Goal: Register for event/course

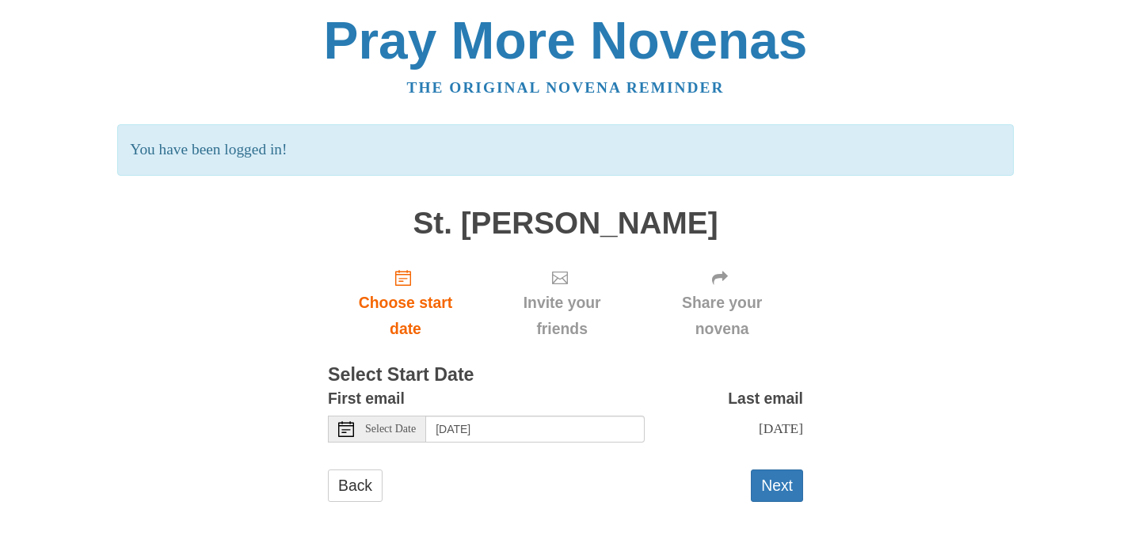
click at [416, 430] on span "Select Date" at bounding box center [390, 429] width 51 height 11
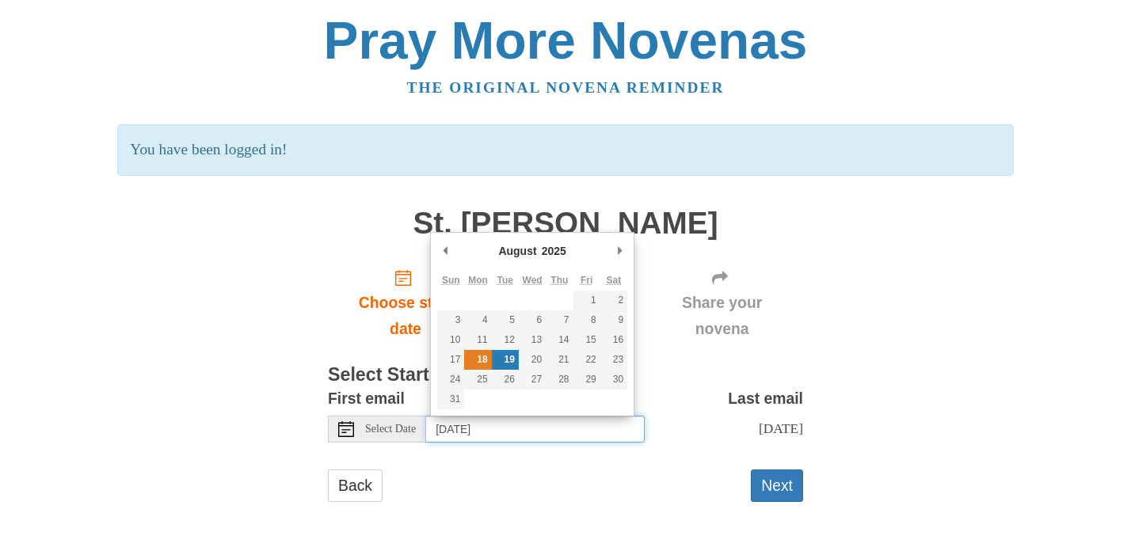
type input "Monday, August 18th"
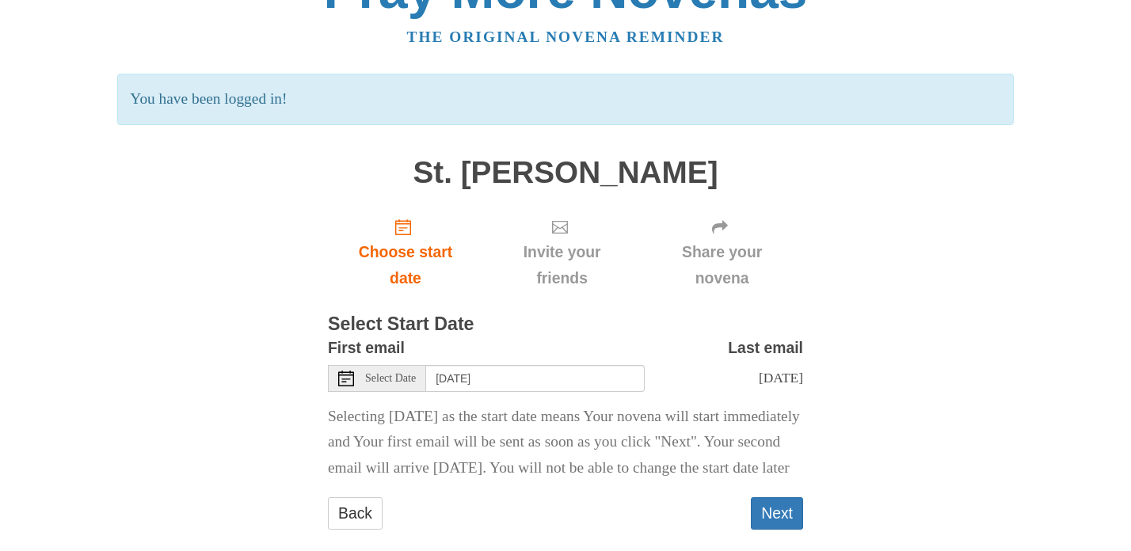
scroll to position [101, 0]
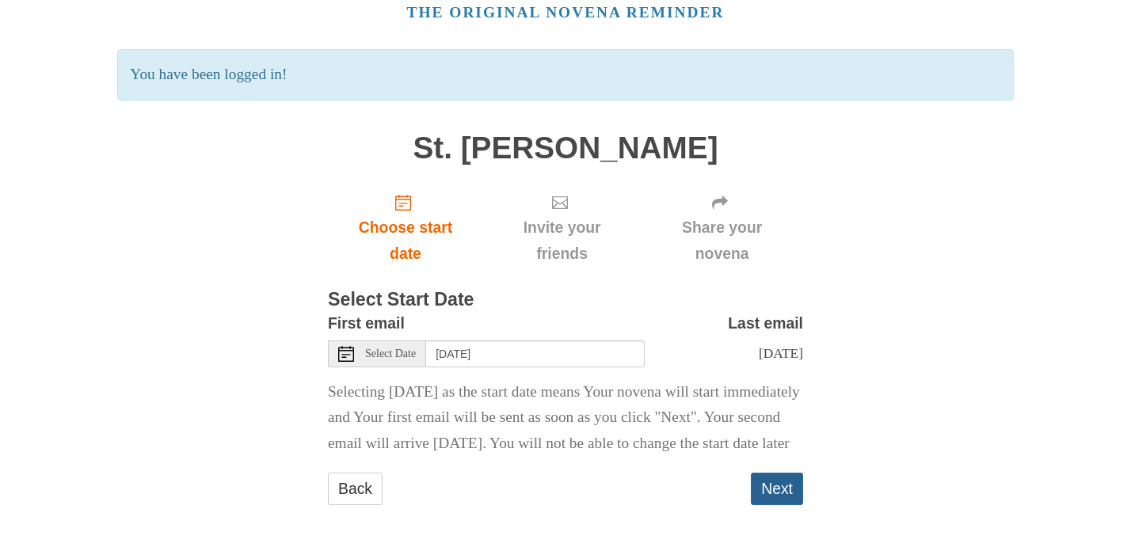
click at [775, 481] on button "Next" at bounding box center [777, 489] width 52 height 32
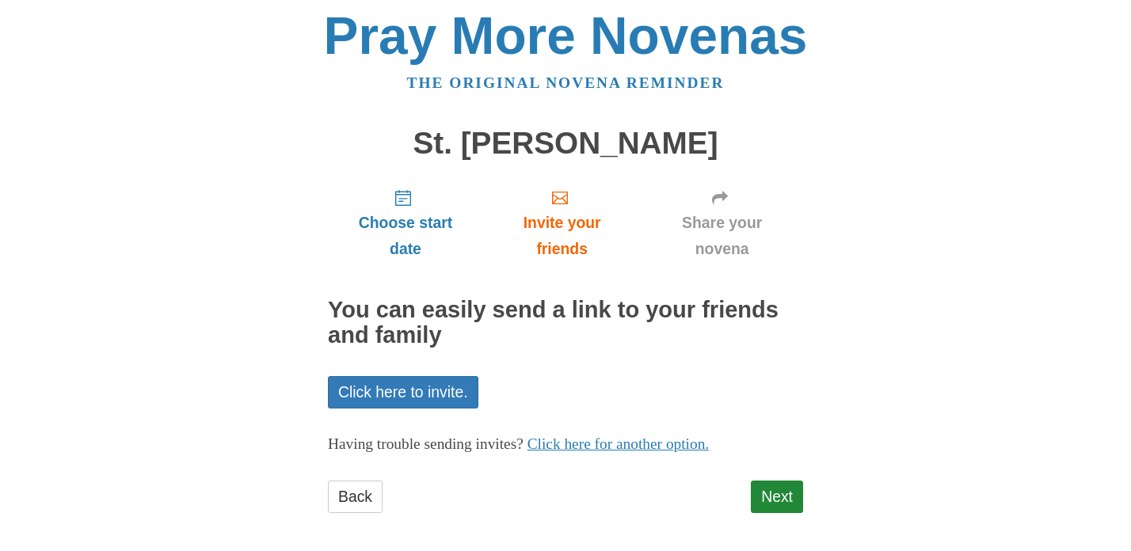
scroll to position [13, 0]
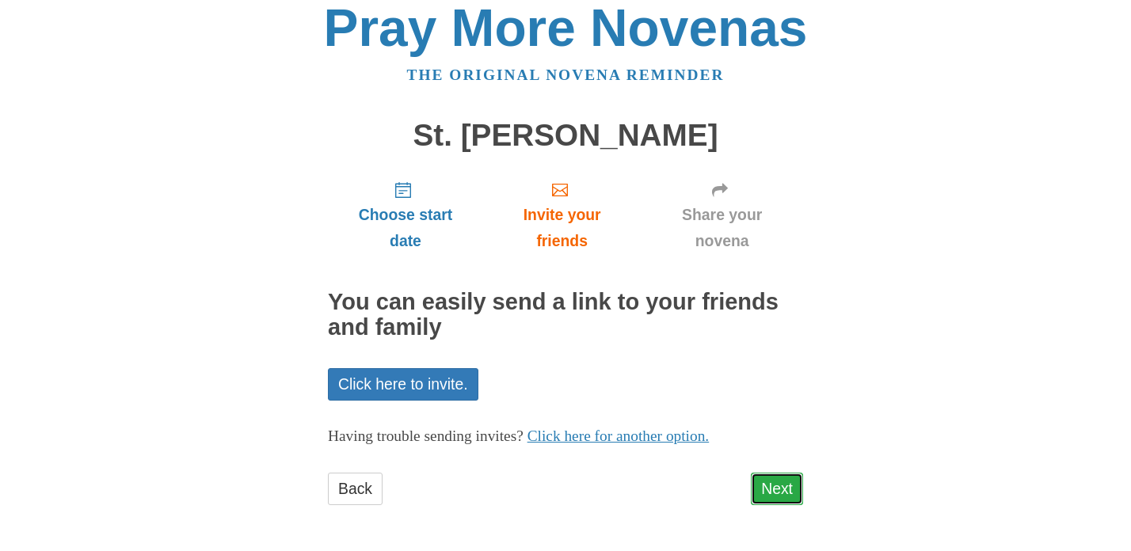
click at [777, 494] on link "Next" at bounding box center [777, 489] width 52 height 32
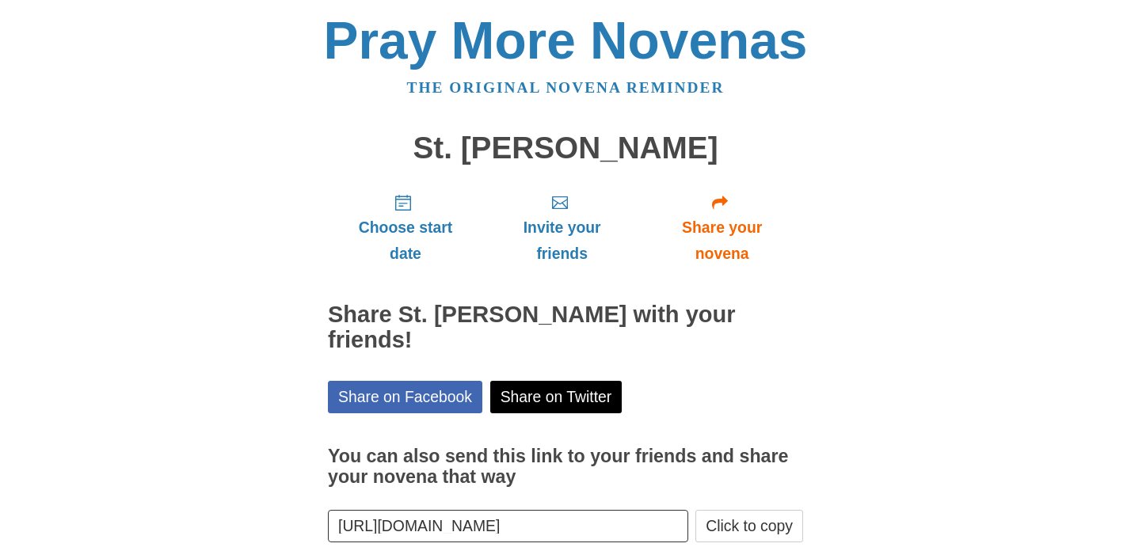
click at [777, 510] on button "Click to copy" at bounding box center [749, 526] width 108 height 32
